Goal: Task Accomplishment & Management: Manage account settings

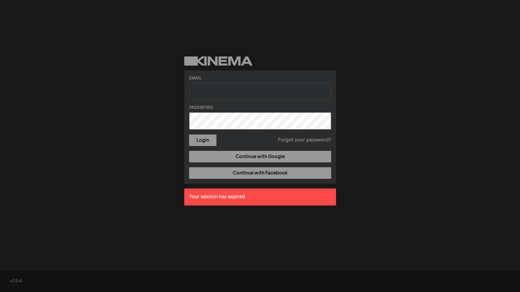
click at [297, 85] on input "text" at bounding box center [260, 91] width 142 height 17
click at [348, 102] on div "Email Password Login Forgot your password? Continue with Google Continue with F…" at bounding box center [260, 133] width 520 height 267
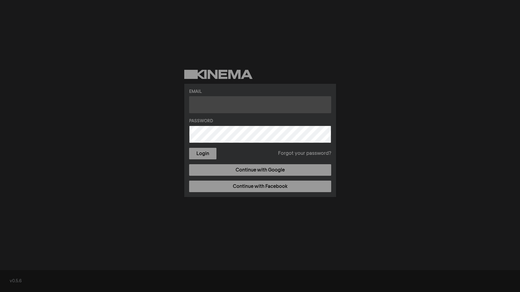
click at [300, 109] on input "text" at bounding box center [260, 104] width 142 height 17
type input "reference@mattlibrary.org"
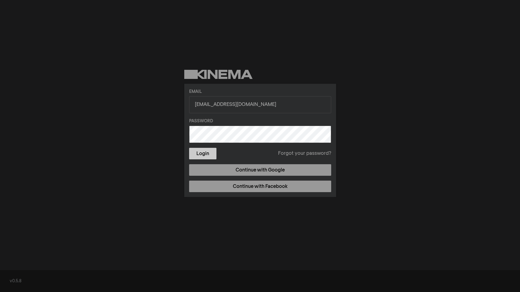
click at [207, 155] on button "Login" at bounding box center [202, 154] width 27 height 12
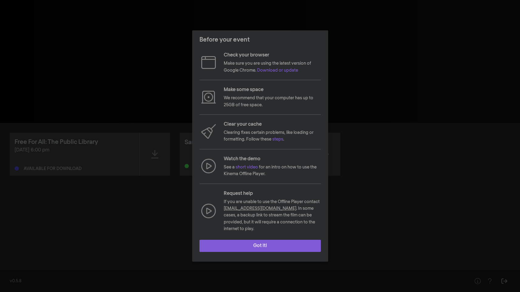
click at [250, 243] on button "Got it!" at bounding box center [259, 246] width 121 height 12
